Goal: Navigation & Orientation: Find specific page/section

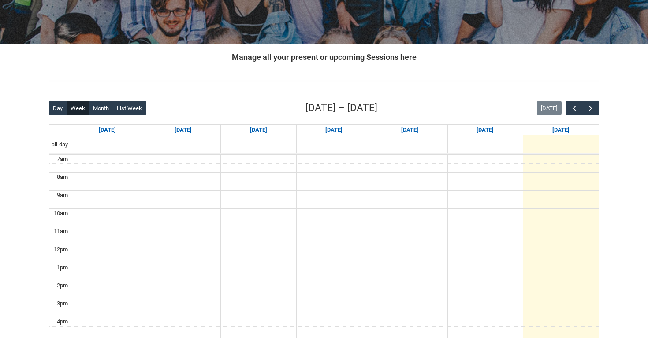
scroll to position [146, 0]
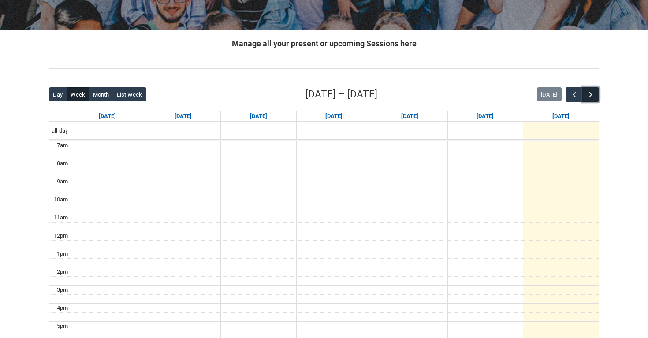
click at [598, 97] on button "button" at bounding box center [590, 94] width 17 height 15
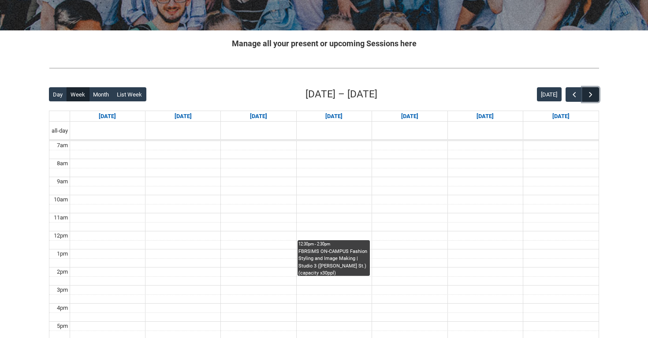
click at [597, 97] on button "button" at bounding box center [590, 94] width 17 height 15
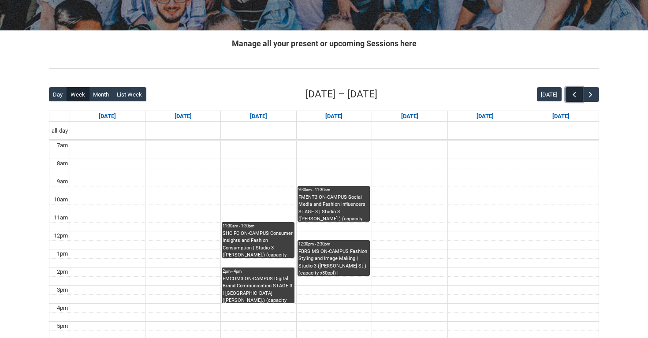
click at [572, 97] on span "button" at bounding box center [574, 94] width 9 height 9
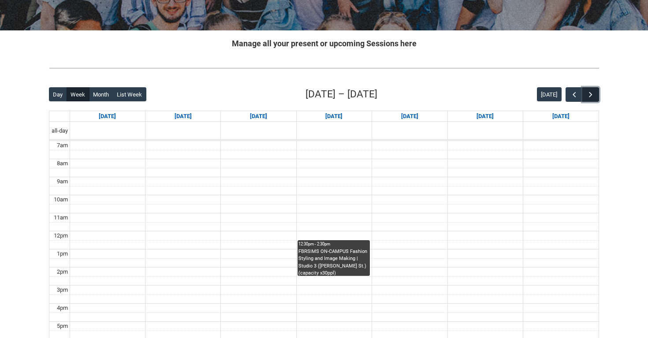
click at [593, 94] on span "button" at bounding box center [590, 94] width 9 height 9
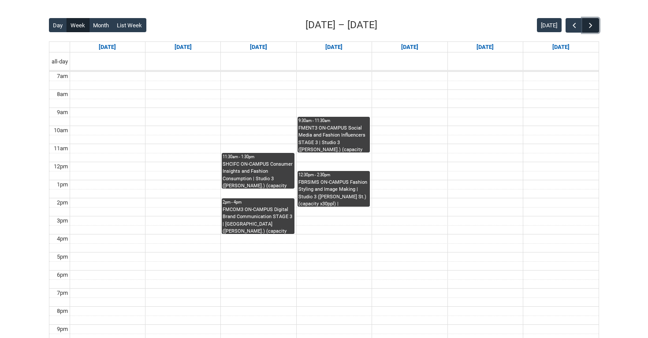
scroll to position [216, 0]
